Goal: Information Seeking & Learning: Understand process/instructions

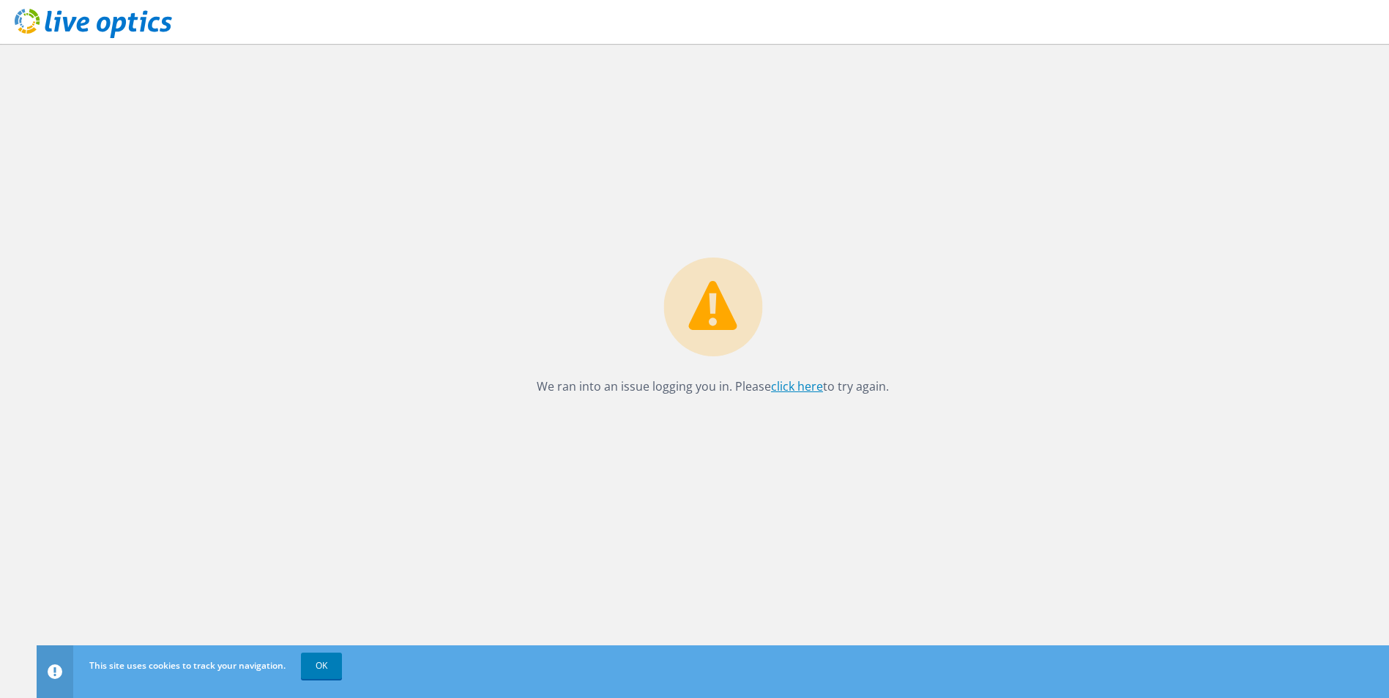
click at [808, 390] on link "click here" at bounding box center [797, 386] width 52 height 16
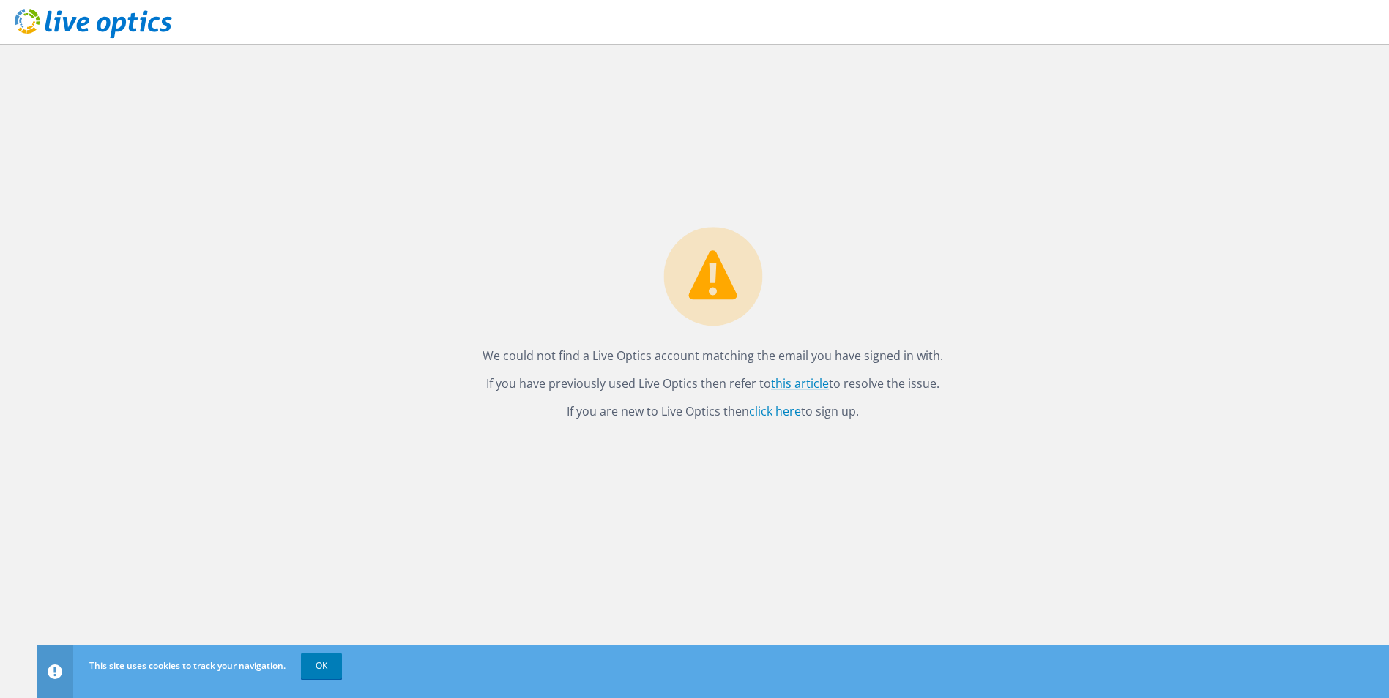
click at [806, 384] on link "this article" at bounding box center [800, 384] width 58 height 16
